Goal: Check status

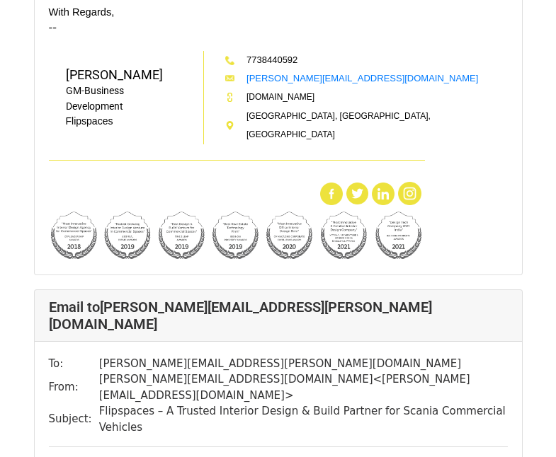
scroll to position [938, 0]
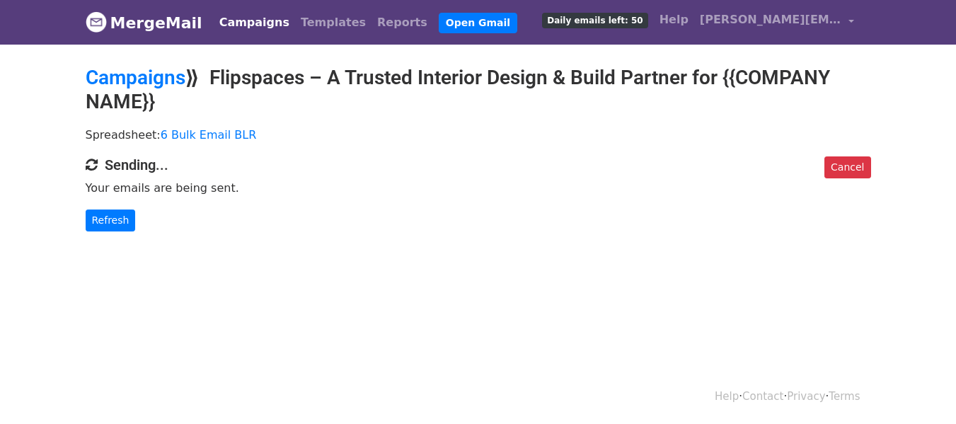
scroll to position [1, 0]
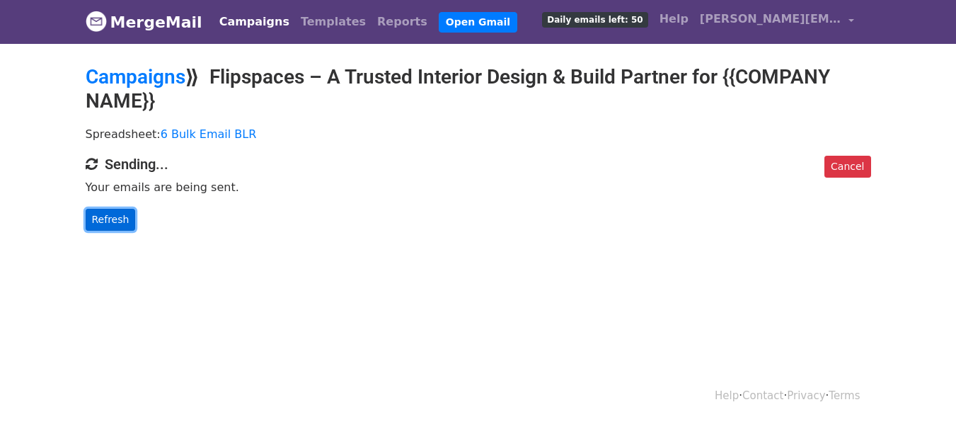
click at [121, 217] on link "Refresh" at bounding box center [111, 220] width 50 height 22
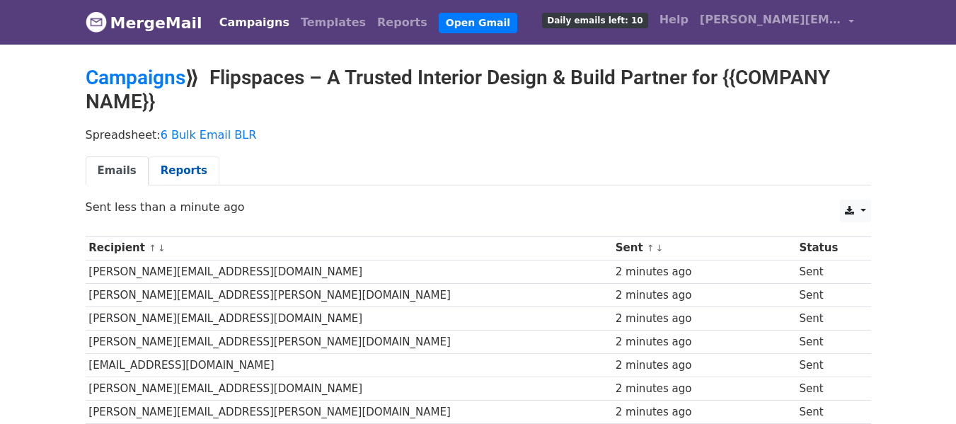
click at [176, 165] on link "Reports" at bounding box center [184, 170] width 71 height 29
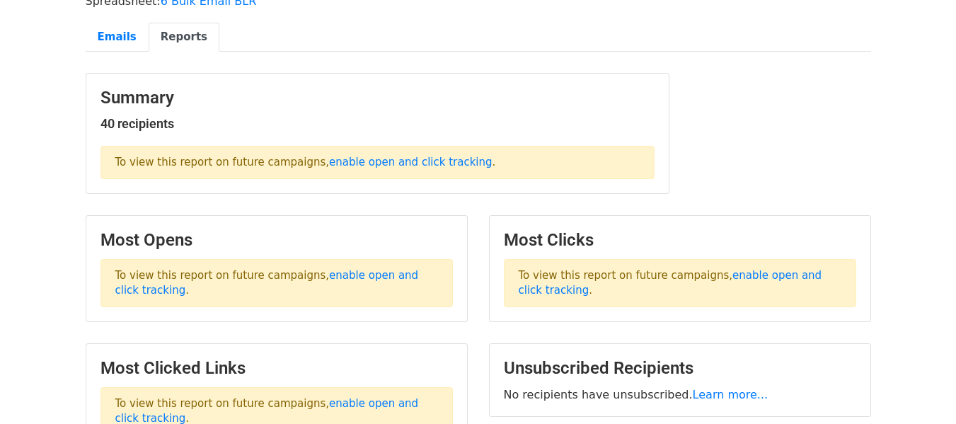
scroll to position [132, 0]
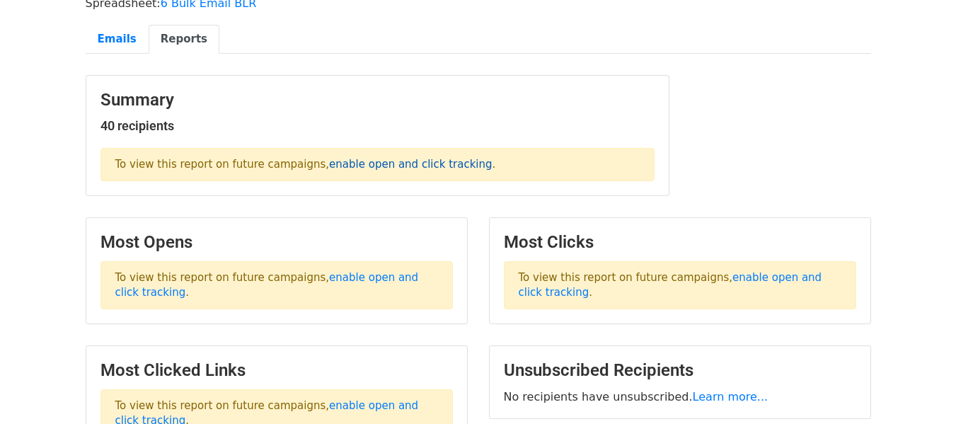
click at [350, 166] on link "enable open and click tracking" at bounding box center [410, 164] width 163 height 13
